Goal: Task Accomplishment & Management: Manage account settings

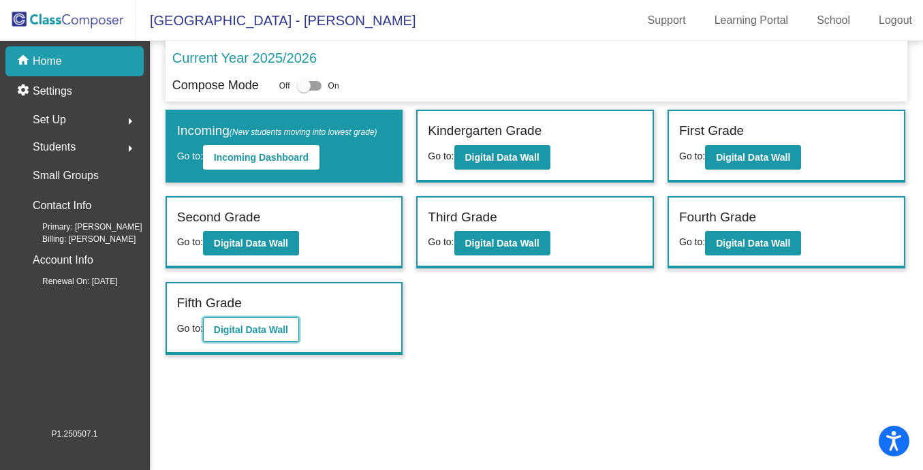
click at [277, 330] on b "Digital Data Wall" at bounding box center [251, 329] width 74 height 11
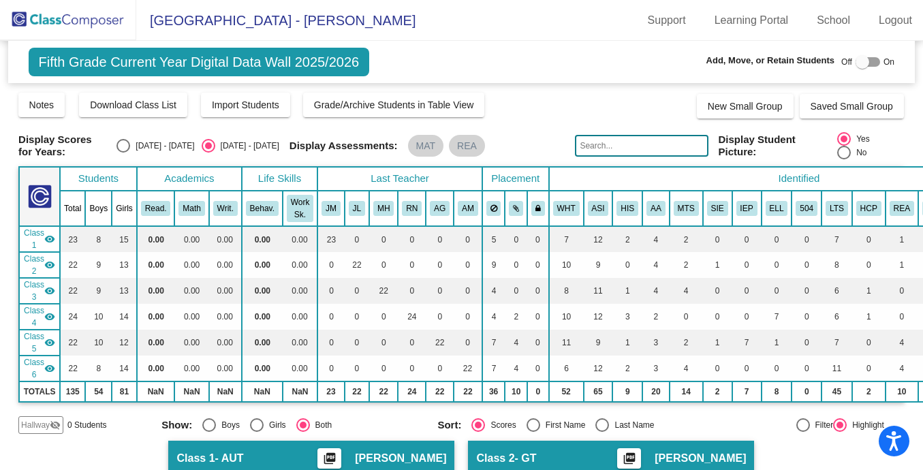
click at [616, 150] on input "text" at bounding box center [641, 146] width 133 height 22
paste input "Korkmaz"
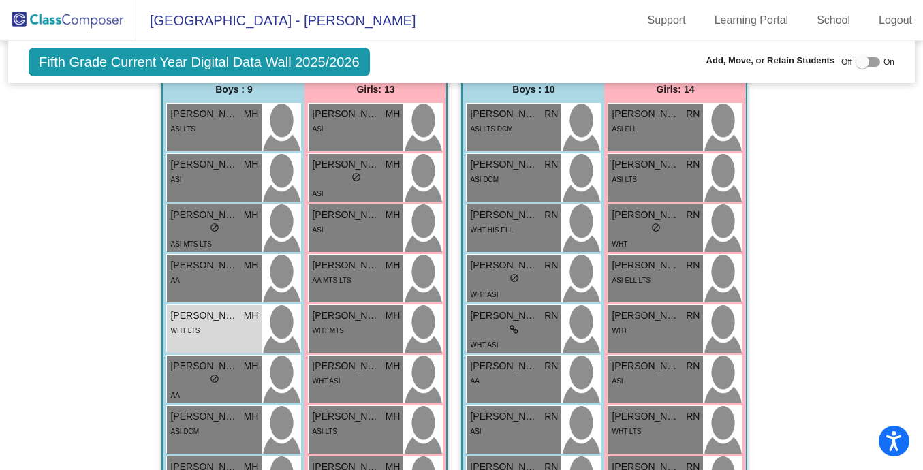
scroll to position [1199, 0]
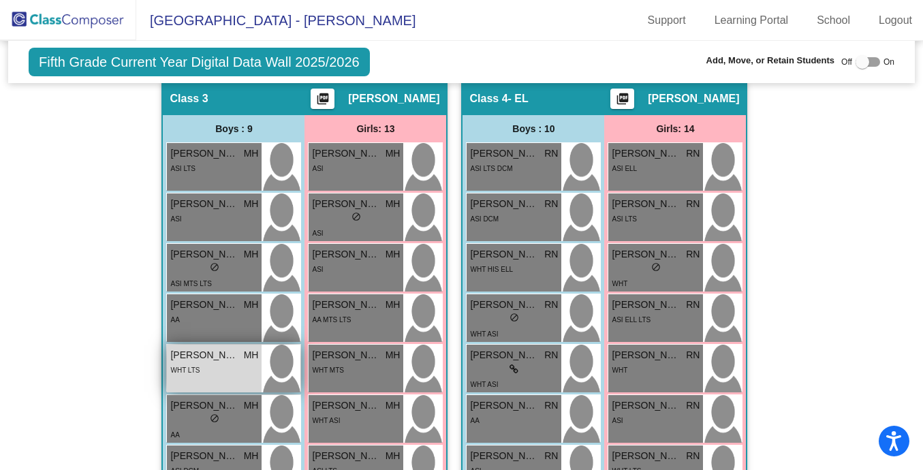
type input "Korkmaz"
click at [217, 374] on div "WHT LTS" at bounding box center [214, 369] width 88 height 14
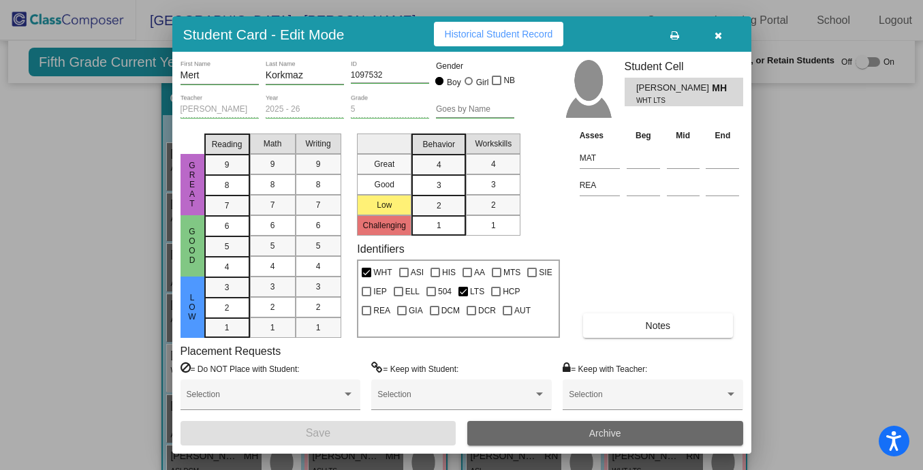
click at [574, 432] on button "Archive" at bounding box center [605, 433] width 276 height 25
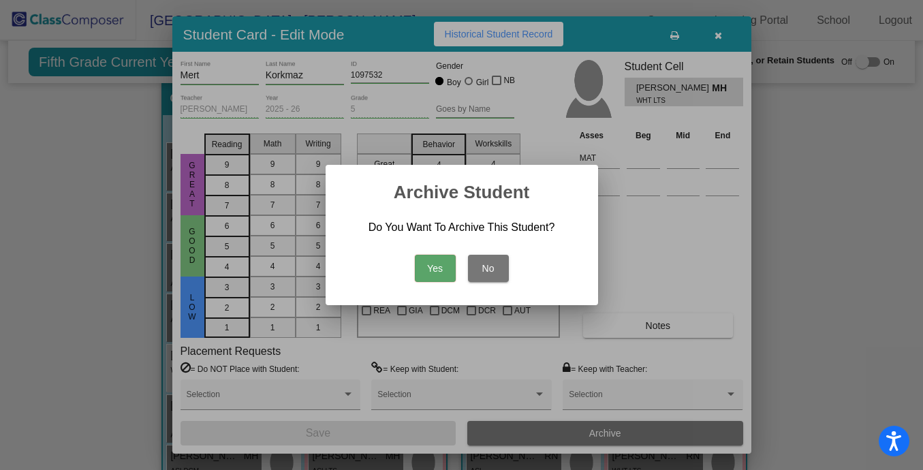
click at [436, 268] on button "Yes" at bounding box center [435, 268] width 41 height 27
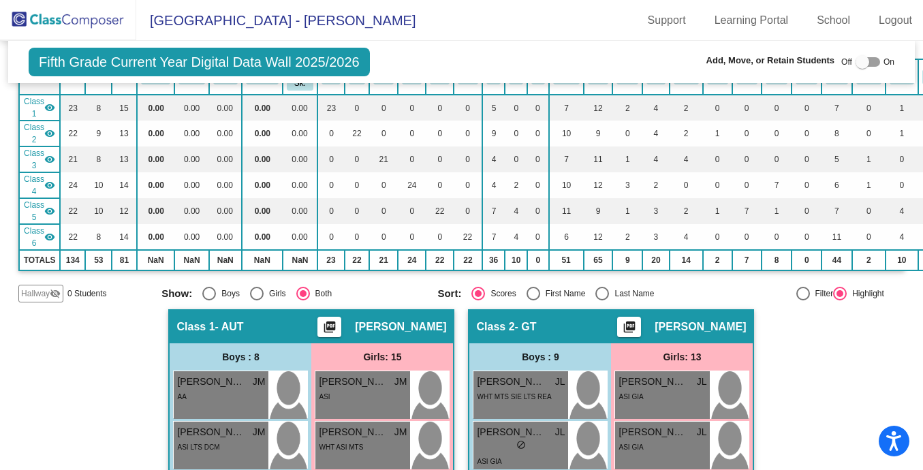
scroll to position [0, 0]
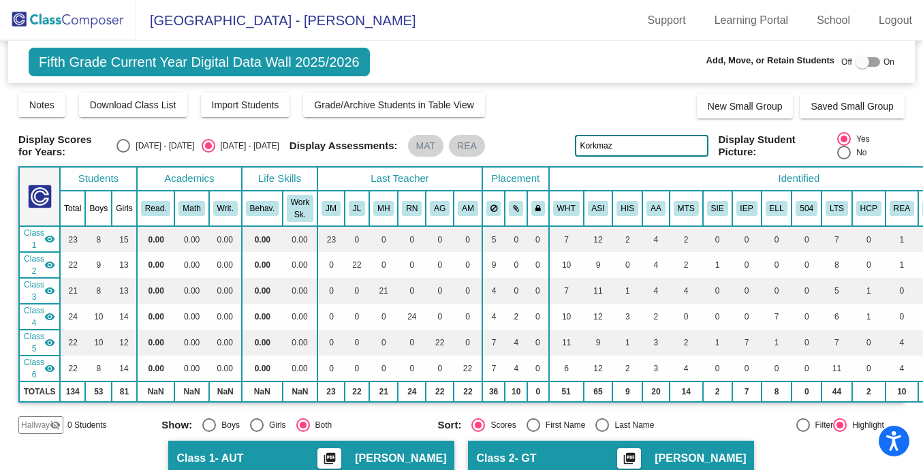
click at [71, 25] on img at bounding box center [68, 20] width 136 height 40
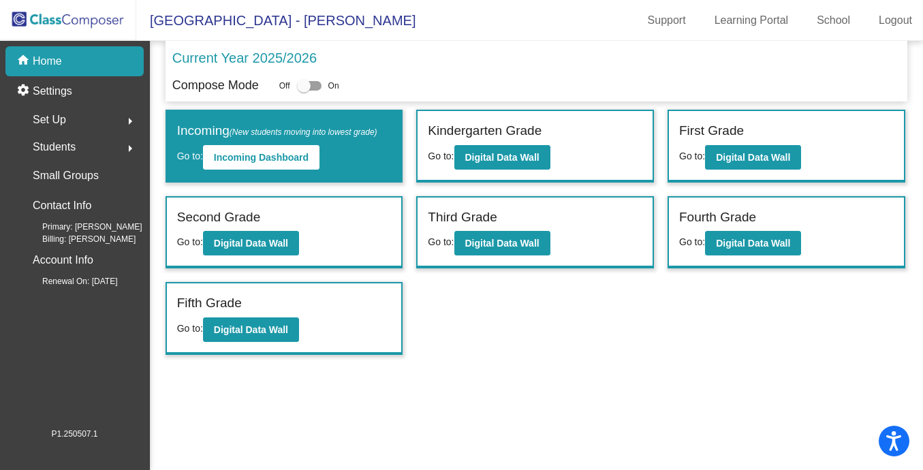
click at [69, 146] on span "Students" at bounding box center [54, 147] width 43 height 19
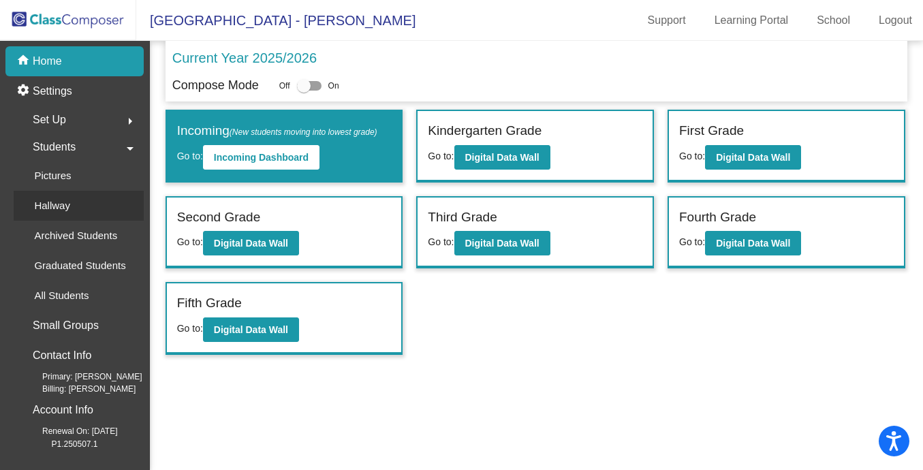
click at [66, 206] on p "Hallway" at bounding box center [52, 206] width 36 height 16
